Goal: Information Seeking & Learning: Compare options

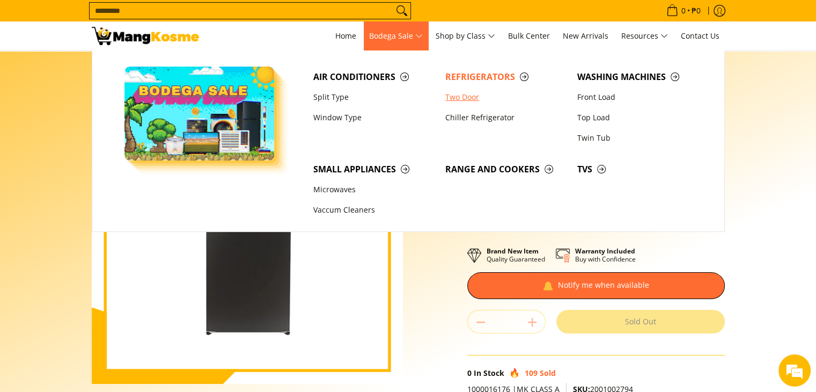
click at [459, 97] on link "Two Door" at bounding box center [506, 97] width 132 height 20
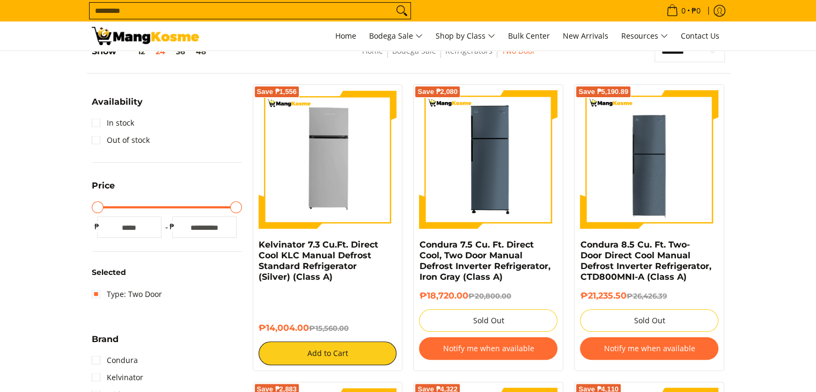
scroll to position [163, 0]
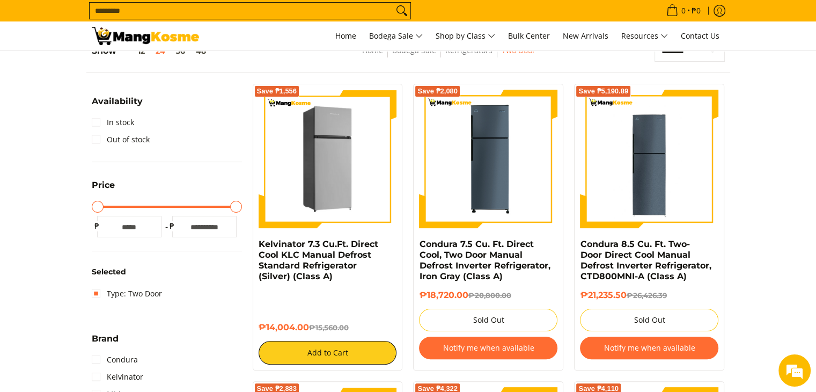
click at [348, 192] on img at bounding box center [328, 159] width 138 height 138
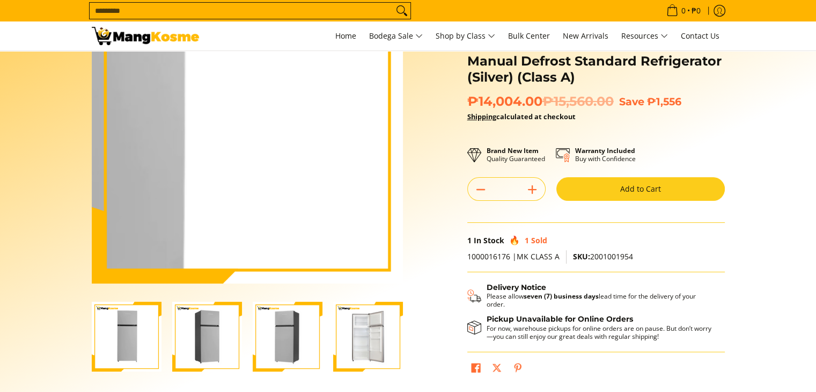
scroll to position [101, 0]
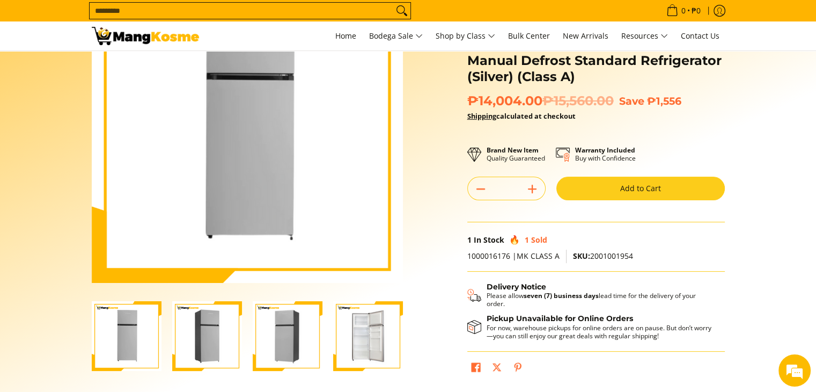
click at [375, 334] on img "Kelvinator 7.3 Cu.Ft. Direct Cool KLC Manual Defrost Standard Refrigerator (Sil…" at bounding box center [368, 336] width 70 height 70
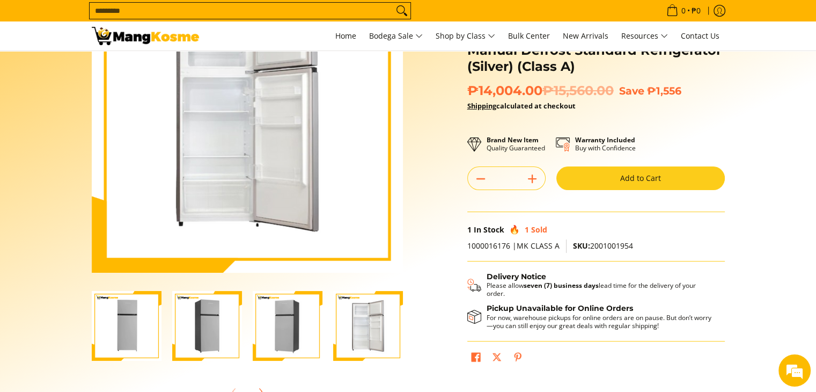
scroll to position [112, 0]
click at [378, 311] on img "Kelvinator 7.3 Cu.Ft. Direct Cool KLC Manual Defrost Standard Refrigerator (Sil…" at bounding box center [368, 325] width 70 height 70
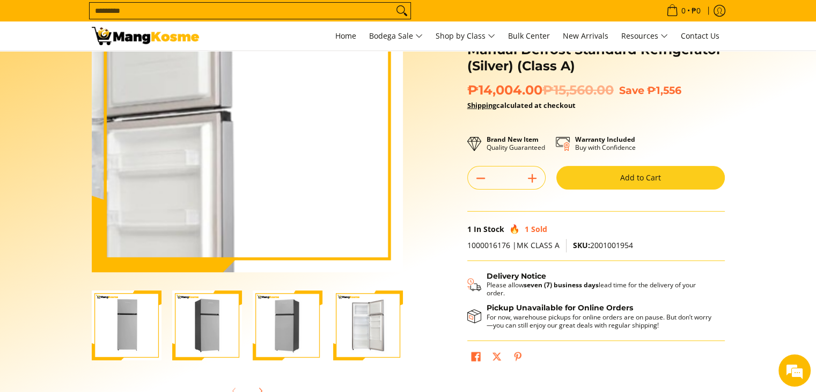
scroll to position [0, 0]
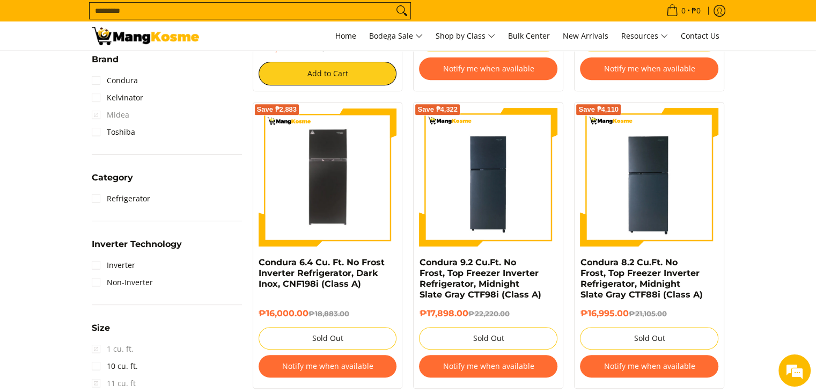
scroll to position [440, 0]
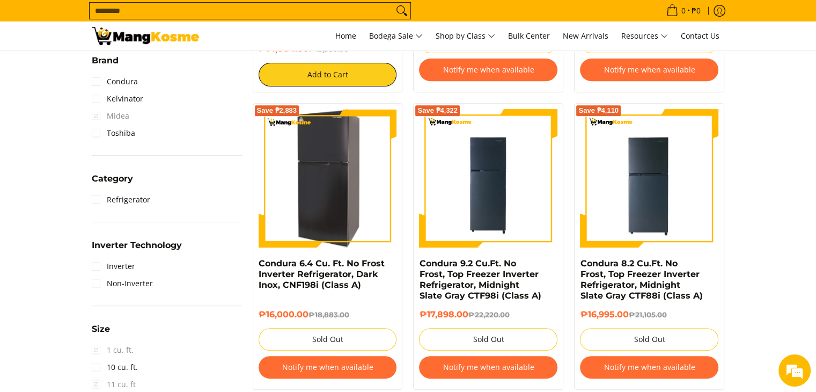
click at [322, 179] on img at bounding box center [328, 178] width 138 height 138
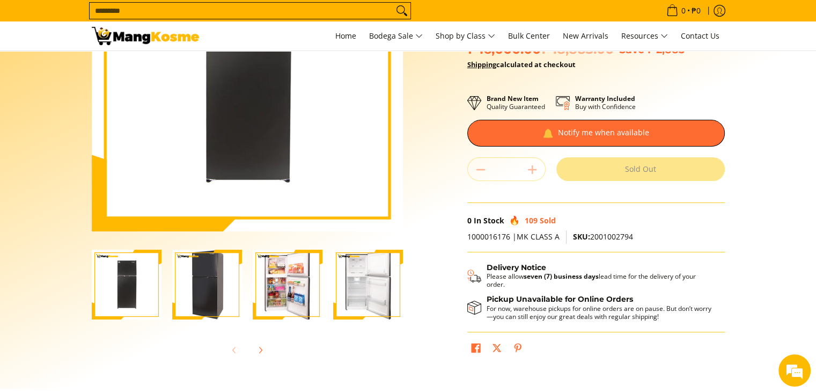
click at [298, 284] on img "Condura 6.4 Cu. Ft. No Frost Inverter Refrigerator, Dark Inox, CNF198i (Class A…" at bounding box center [288, 284] width 70 height 70
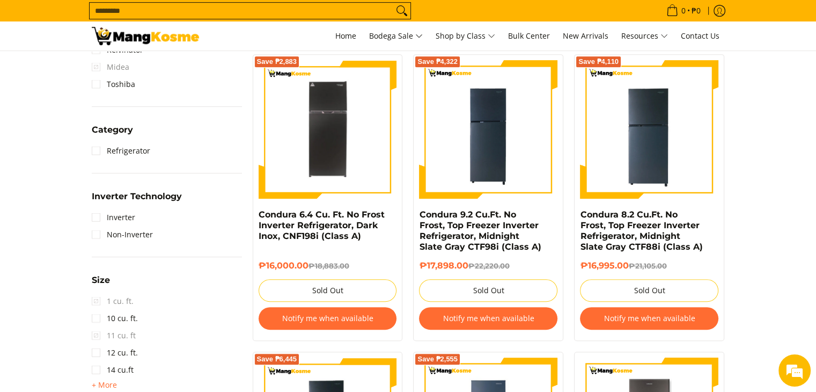
scroll to position [488, 0]
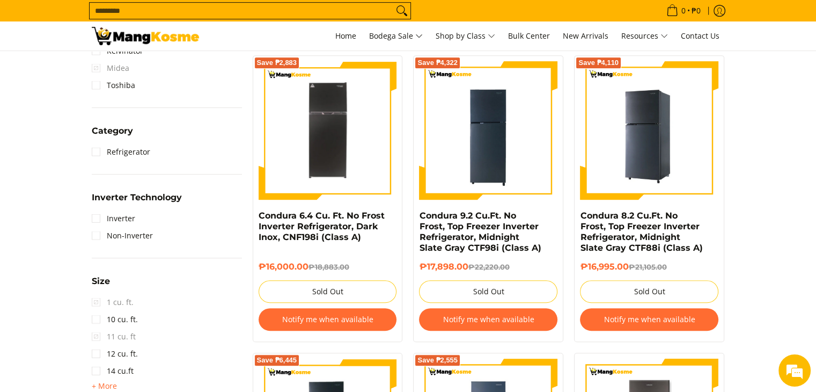
click at [679, 181] on img at bounding box center [649, 130] width 138 height 138
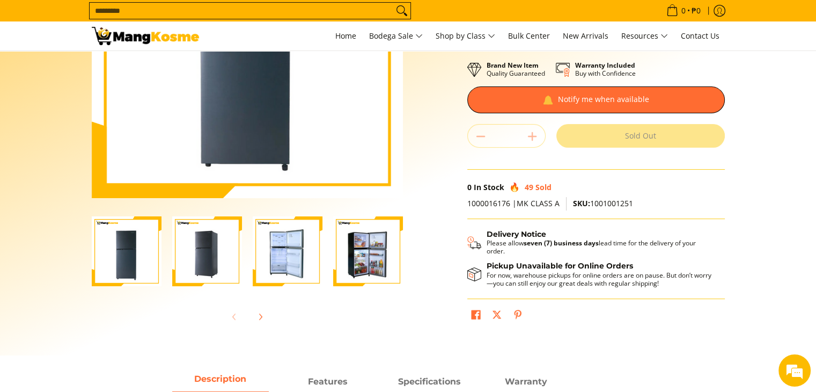
click at [287, 259] on img "Condura 8.2 Cu.Ft. No Frost, Top Freezer Inverter Refrigerator, Midnight Slate …" at bounding box center [288, 251] width 70 height 70
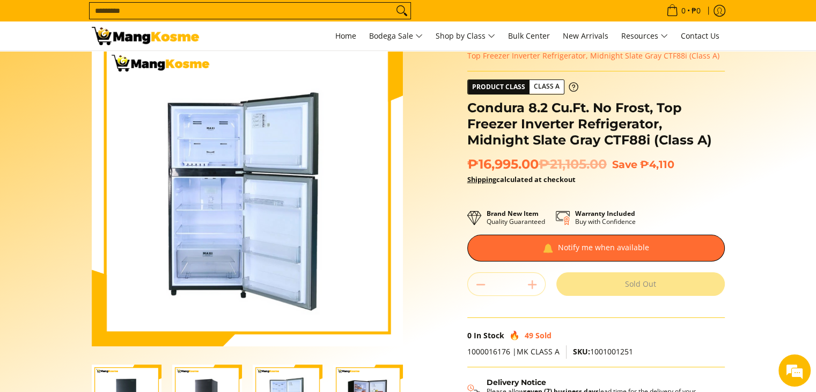
scroll to position [96, 0]
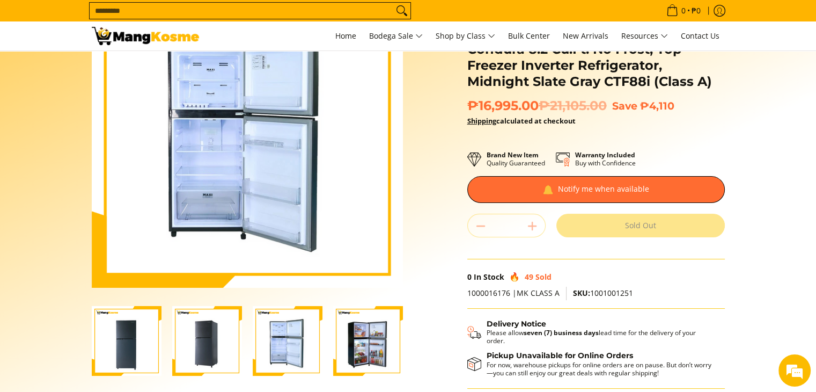
click at [389, 350] on img "Condura 8.2 Cu.Ft. No Frost, Top Freezer Inverter Refrigerator, Midnight Slate …" at bounding box center [368, 341] width 70 height 70
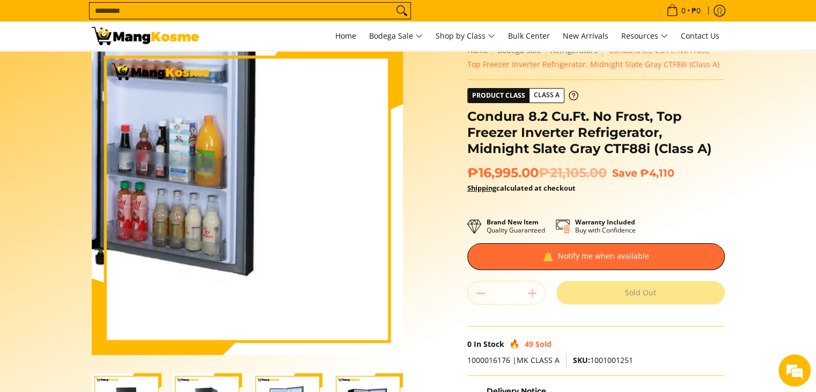
scroll to position [0, 0]
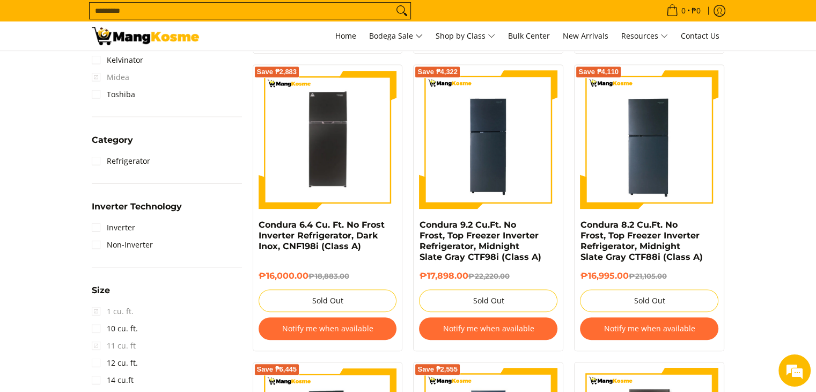
scroll to position [480, 0]
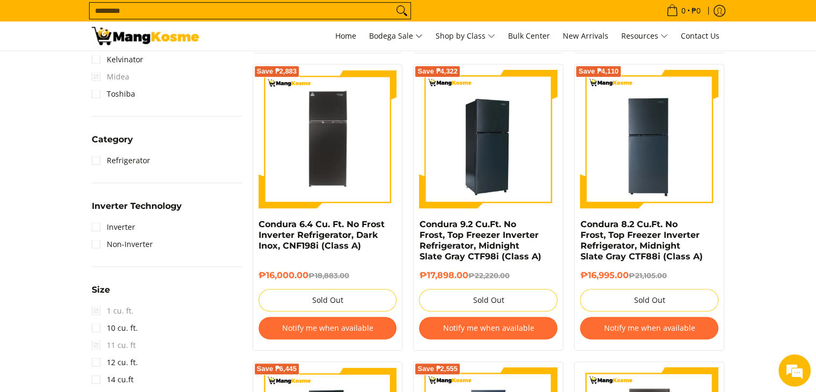
click at [476, 146] on img at bounding box center [488, 139] width 138 height 138
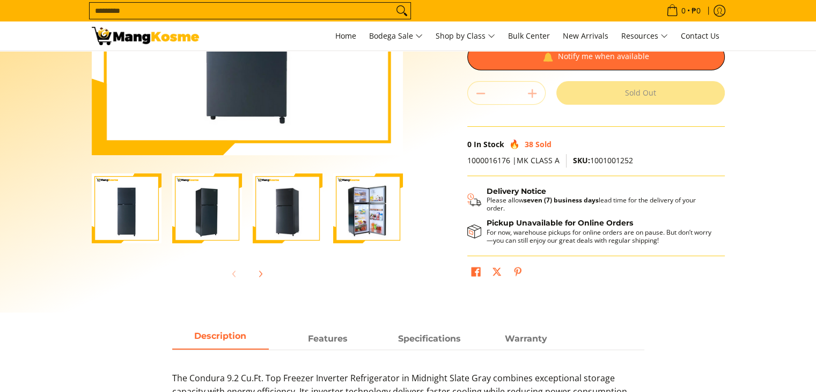
scroll to position [229, 0]
click at [365, 231] on img "Condura 9.2 Cu.Ft. No Frost, Top Freezer Inverter Refrigerator, Midnight Slate …" at bounding box center [368, 208] width 70 height 70
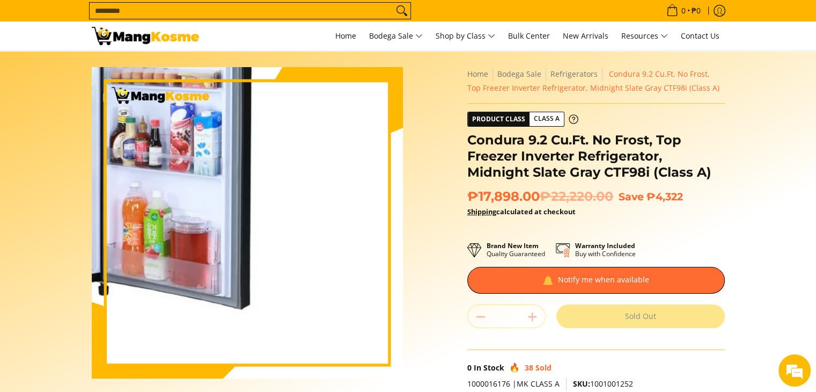
scroll to position [0, 0]
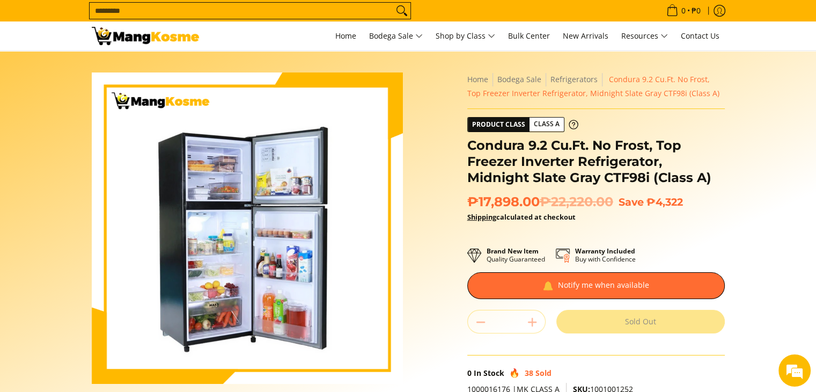
drag, startPoint x: 414, startPoint y: 280, endPoint x: 406, endPoint y: 277, distance: 8.0
drag, startPoint x: 406, startPoint y: 277, endPoint x: 431, endPoint y: 321, distance: 50.2
click at [431, 321] on div "Skip to Main Content Enable zoom Disable zoom Enable zoom Disable zoom Enable z…" at bounding box center [408, 301] width 644 height 458
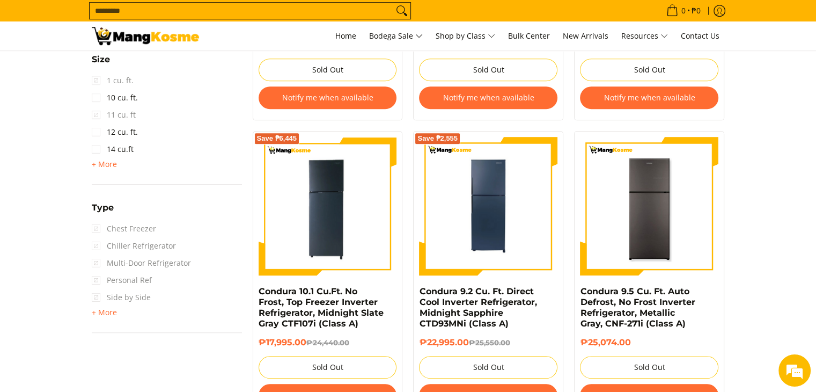
scroll to position [729, 0]
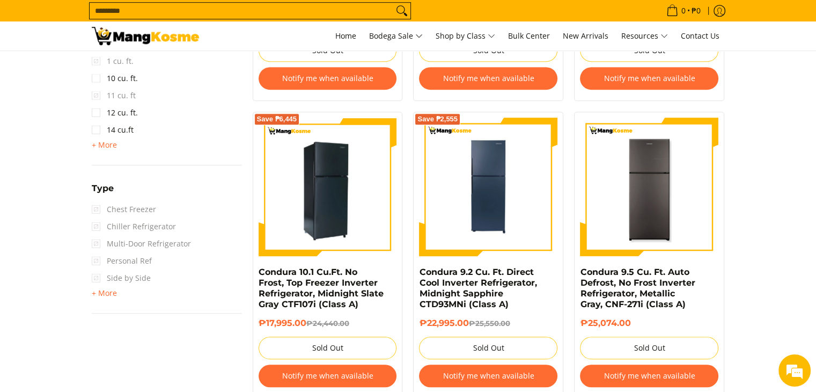
click at [352, 230] on img at bounding box center [328, 186] width 138 height 138
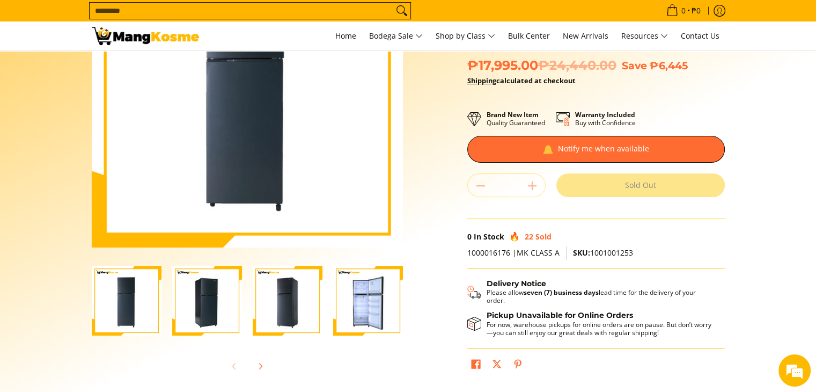
scroll to position [135, 0]
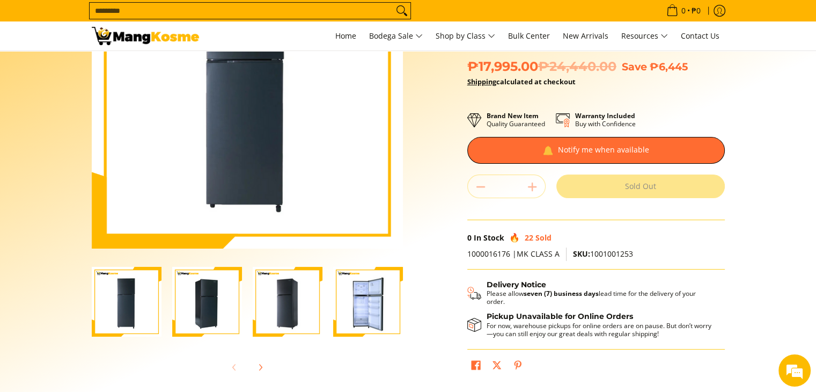
click at [369, 303] on img "Condura 10.1 Cu.Ft. No Frost, Top Freezer Inverter Refrigerator, Midnight Slate…" at bounding box center [368, 302] width 70 height 70
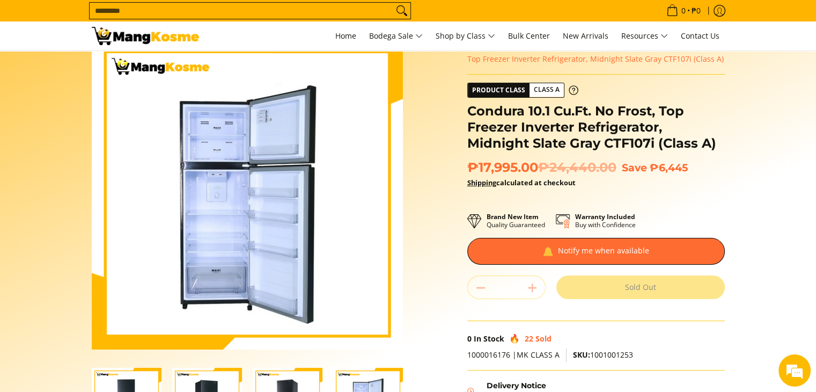
scroll to position [32, 0]
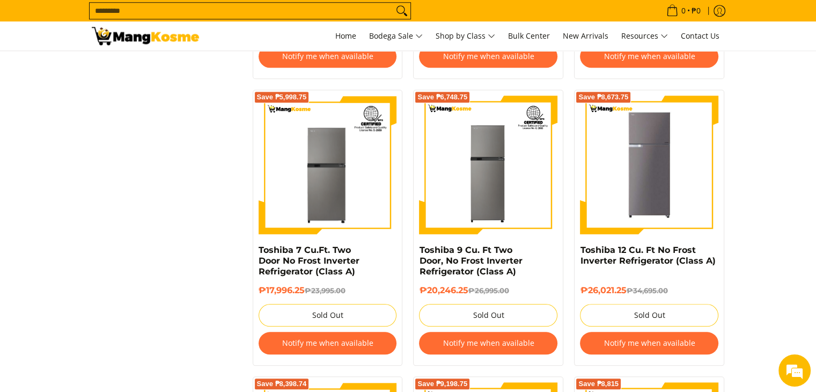
scroll to position [1047, 0]
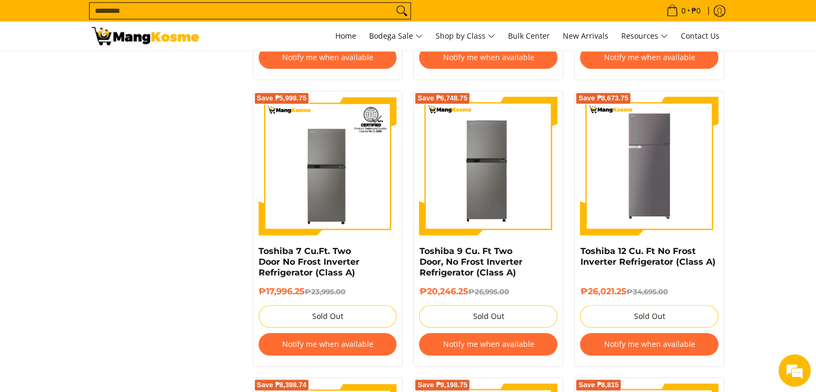
click at [494, 174] on img at bounding box center [488, 166] width 138 height 138
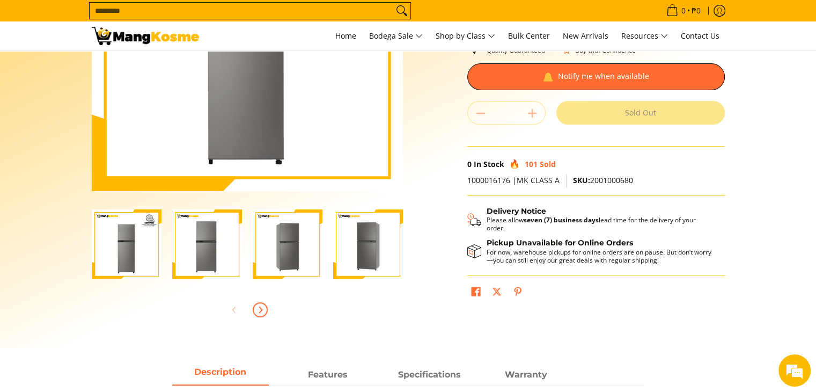
click at [261, 305] on icon "Next" at bounding box center [260, 309] width 9 height 9
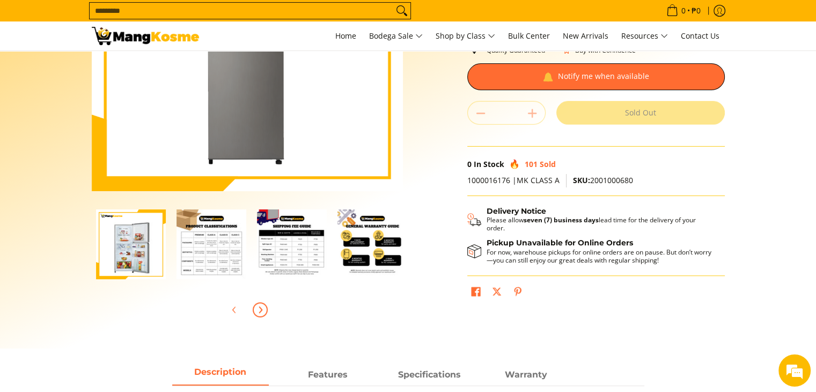
scroll to position [0, 322]
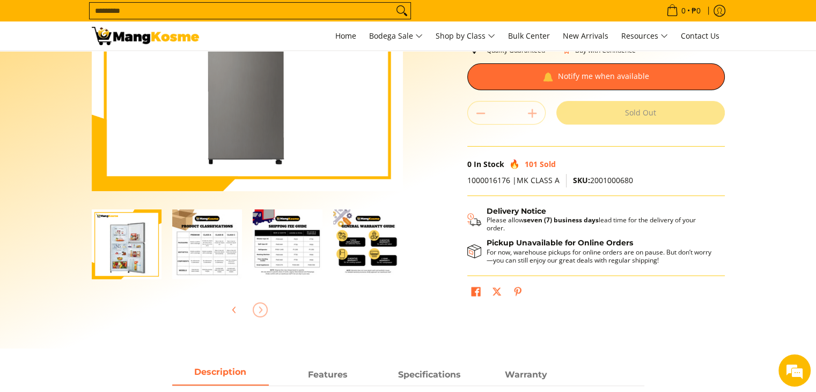
click at [144, 249] on img "Toshiba 9 Cu. Ft Two Door, No Frost Inverter Refrigerator (Class A)-5" at bounding box center [127, 244] width 70 height 70
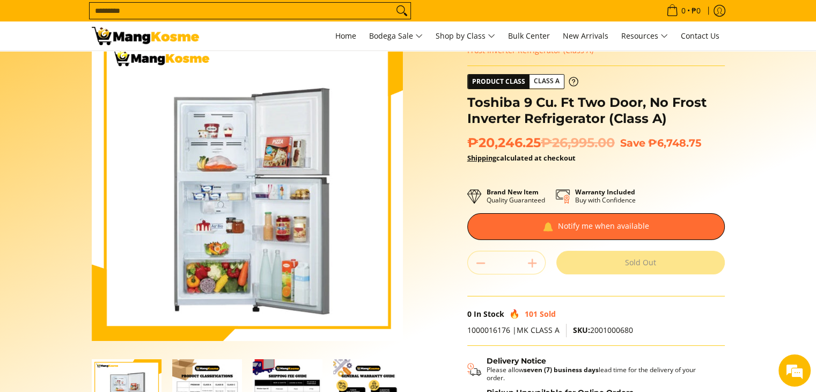
scroll to position [42, 0]
